Goal: Find specific page/section: Find specific page/section

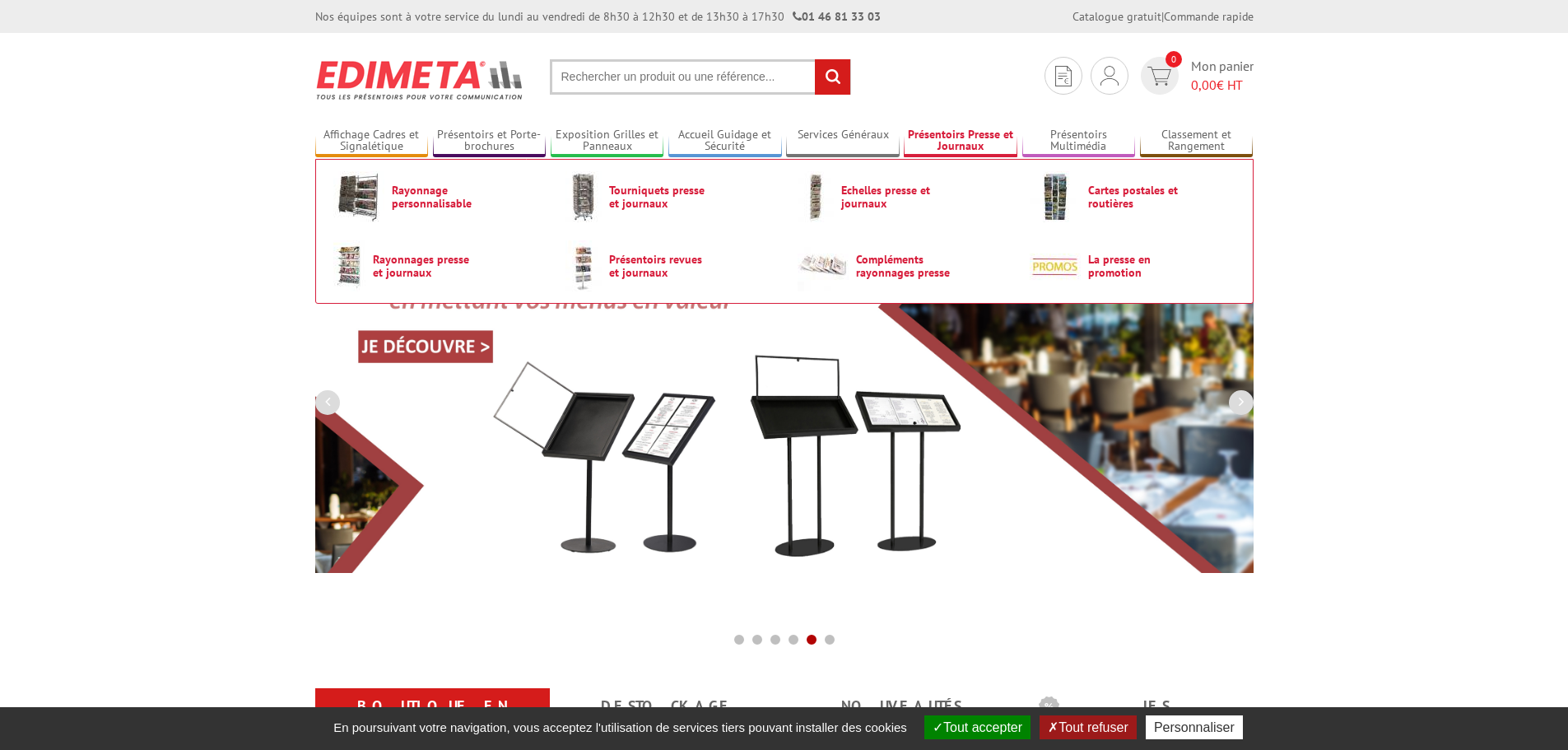
click at [964, 143] on link "Présentoirs Presse et Journaux" at bounding box center [961, 141] width 113 height 27
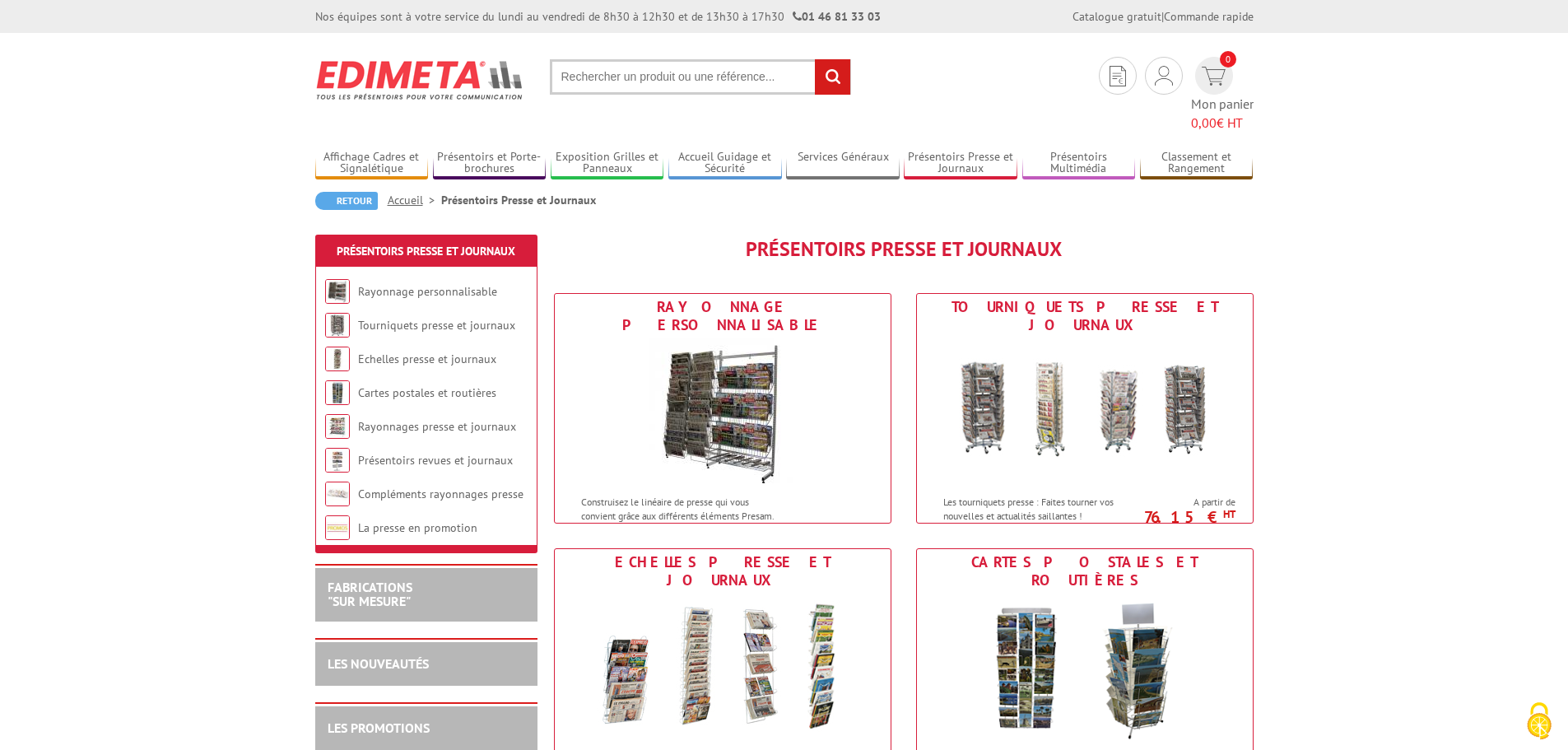
click at [694, 66] on input "text" at bounding box center [700, 77] width 301 height 35
type input "baguette journaux"
click at [815, 60] on input "rechercher" at bounding box center [832, 77] width 35 height 35
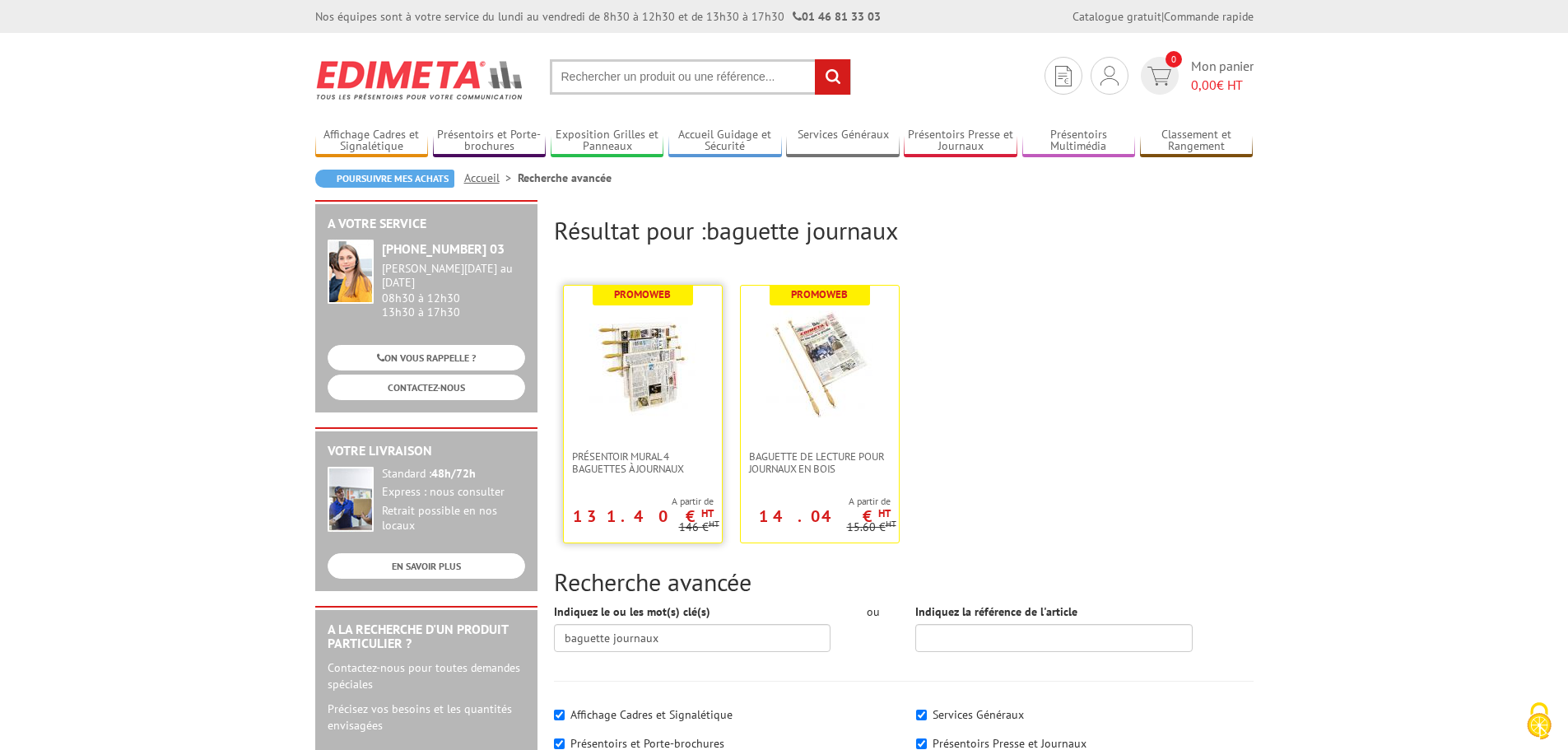
click at [674, 311] on img at bounding box center [643, 363] width 107 height 107
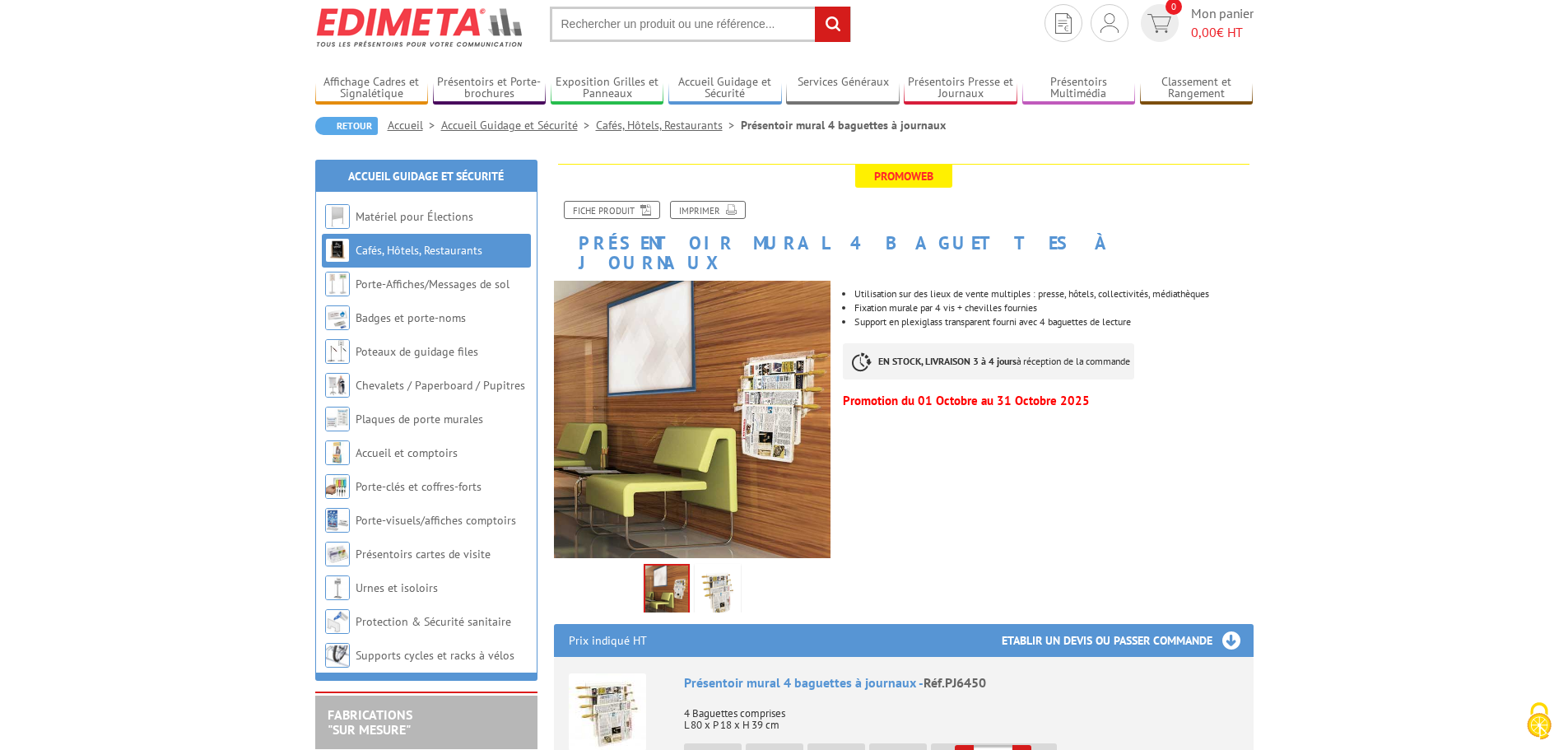
scroll to position [82, 0]
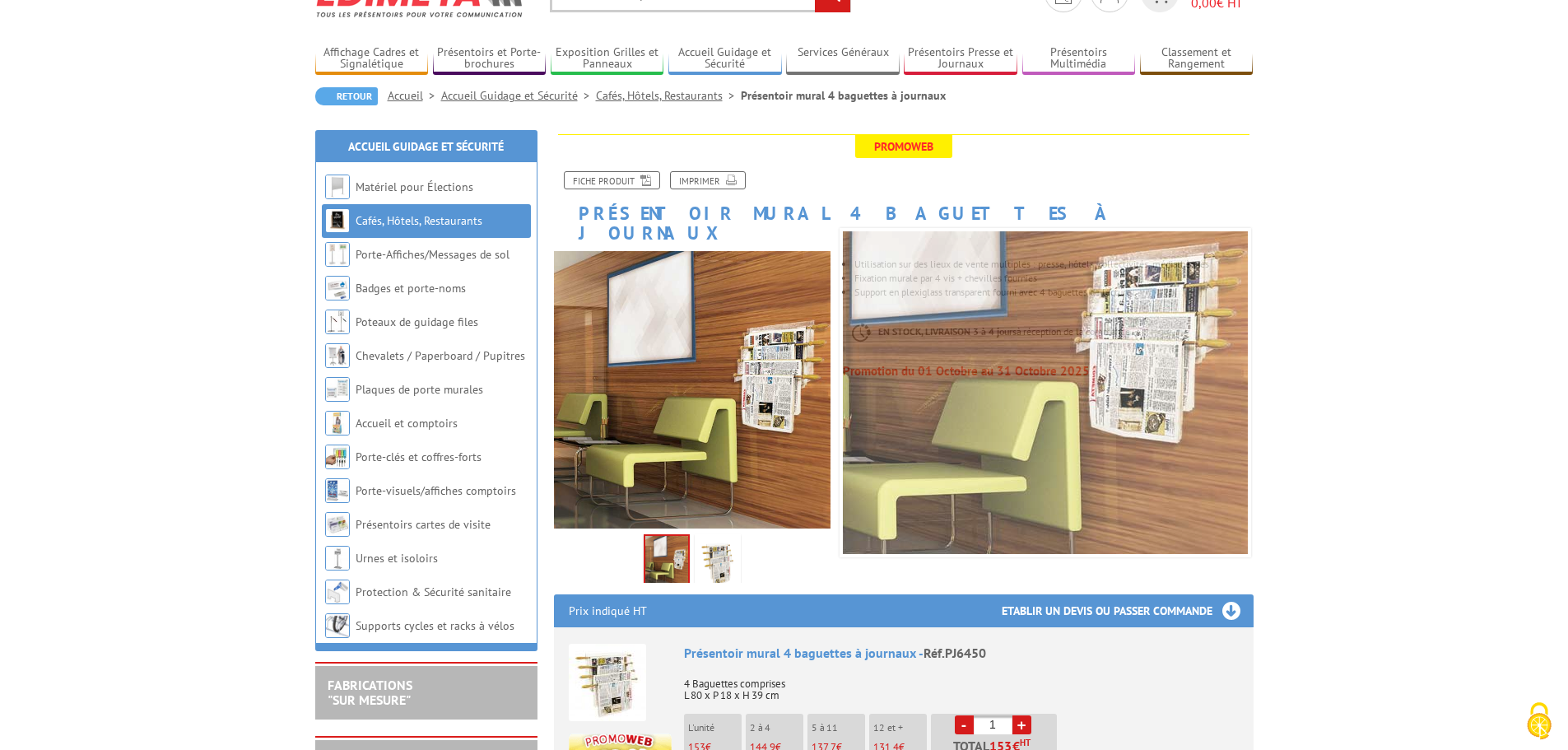
click at [707, 553] on img at bounding box center [718, 563] width 39 height 51
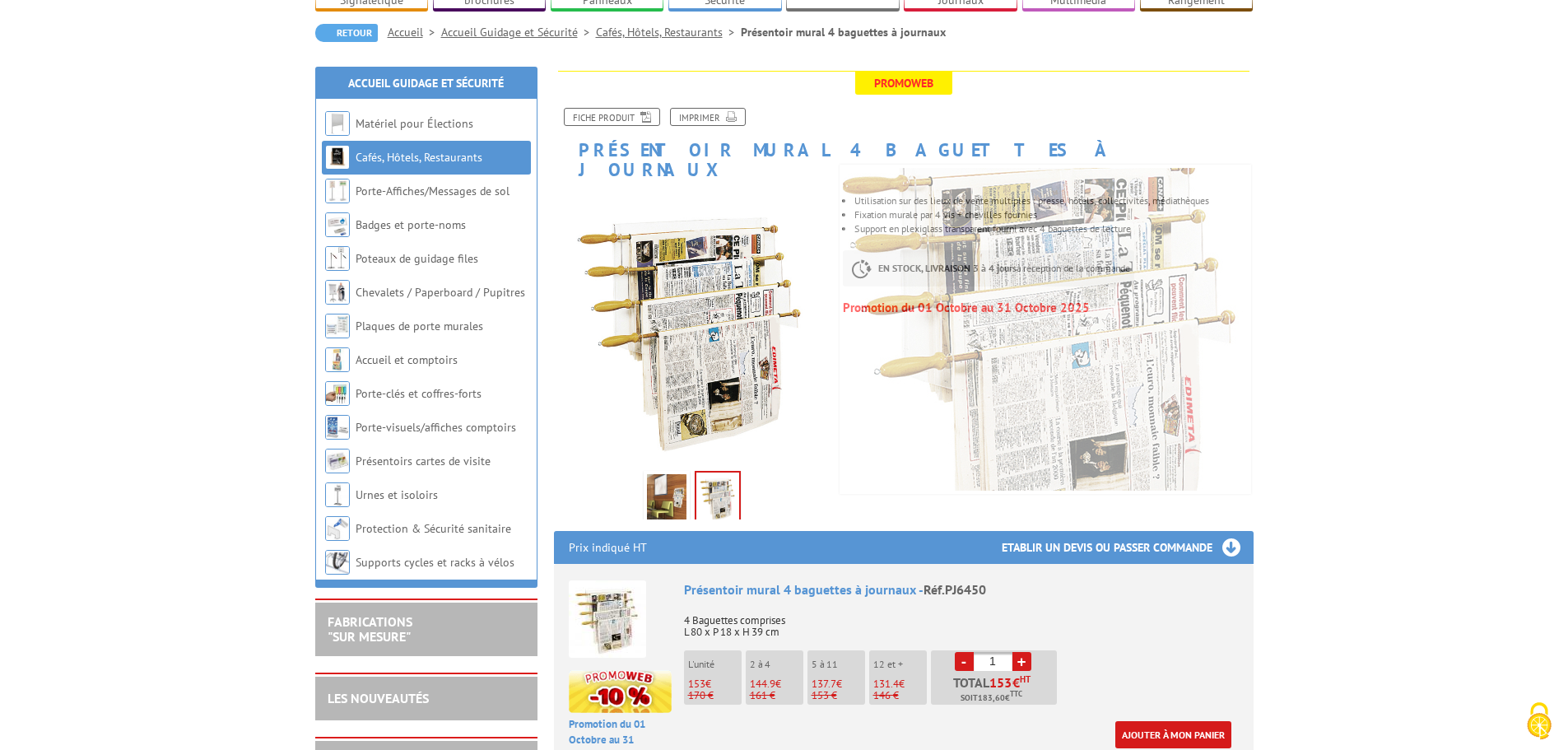
scroll to position [164, 0]
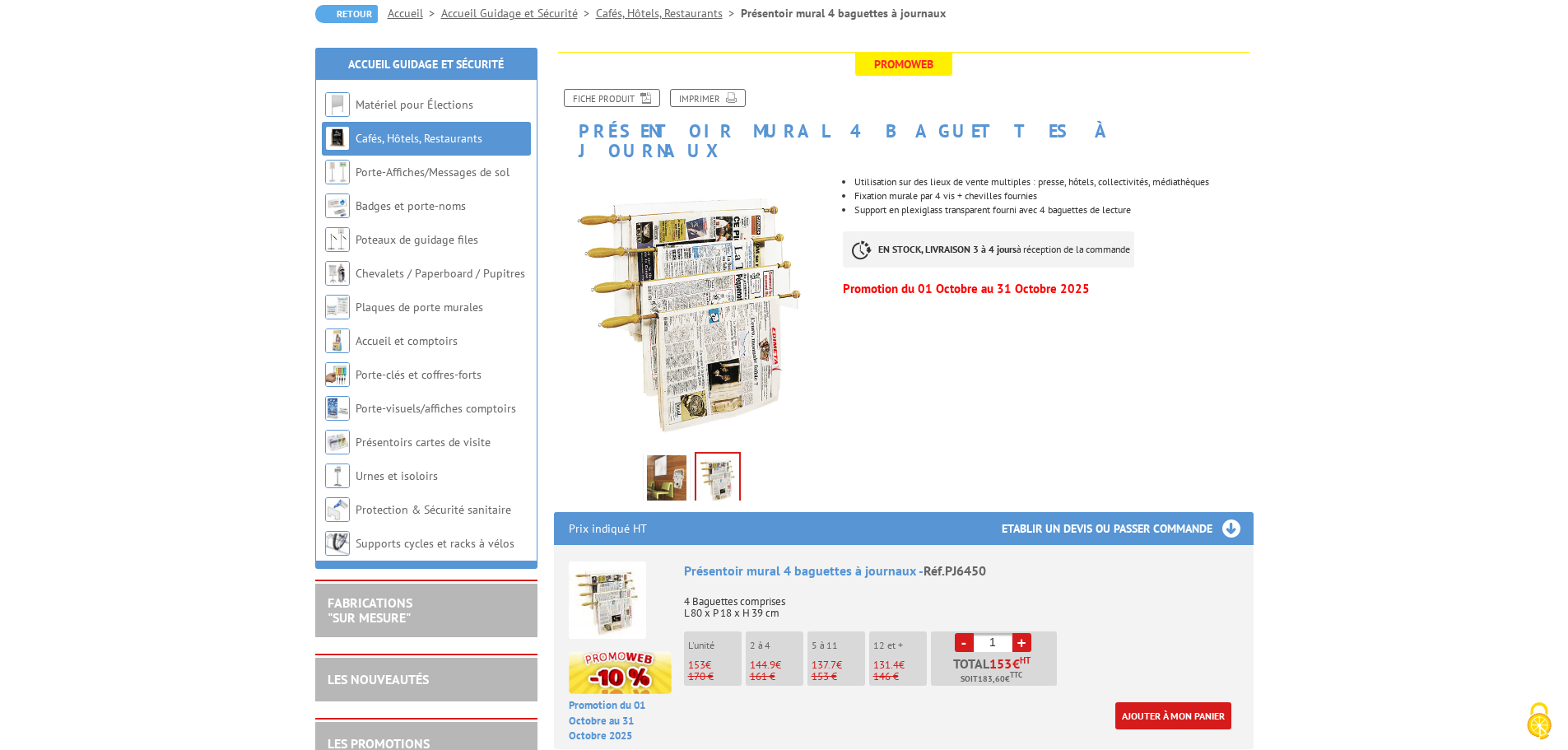
click at [1265, 319] on div "Promoweb Fiche produit Imprimer Présentoir mural 4 baguettes à journaux Previou…" at bounding box center [904, 753] width 725 height 1402
